Goal: Task Accomplishment & Management: Manage account settings

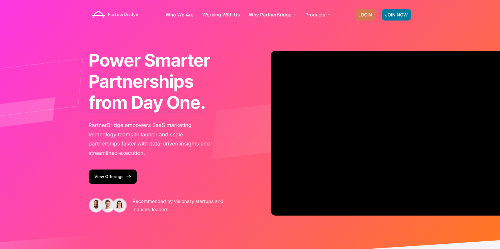
click at [375, 11] on link "LOGIN" at bounding box center [365, 14] width 21 height 11
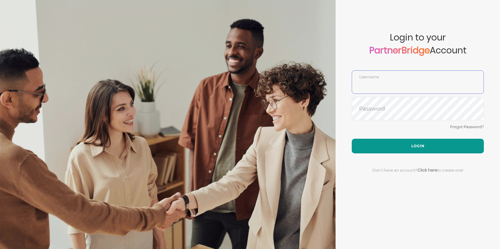
type input "DemoUser"
click at [394, 141] on button "Login" at bounding box center [418, 146] width 132 height 15
